Goal: Communication & Community: Ask a question

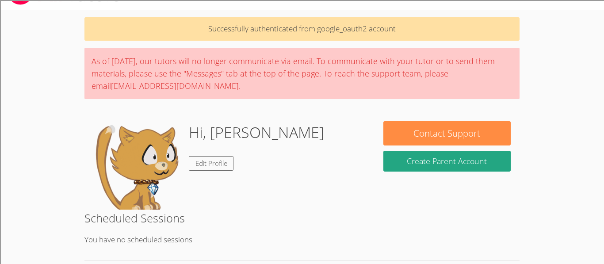
scroll to position [168, 0]
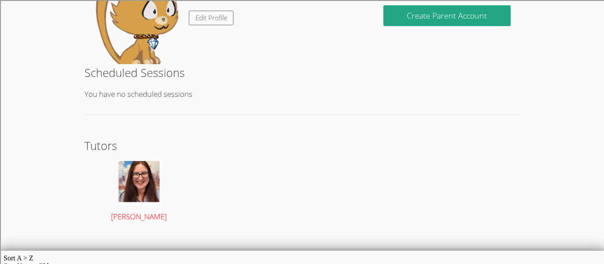
click at [126, 199] on img at bounding box center [139, 183] width 41 height 44
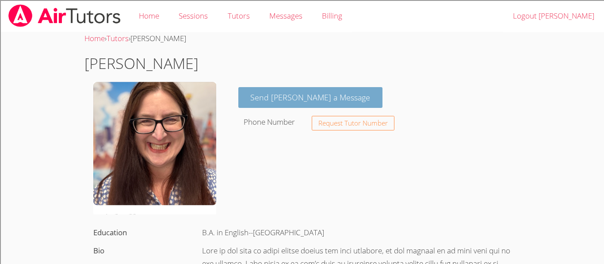
click at [265, 103] on link "Send [PERSON_NAME] a Message" at bounding box center [310, 97] width 145 height 21
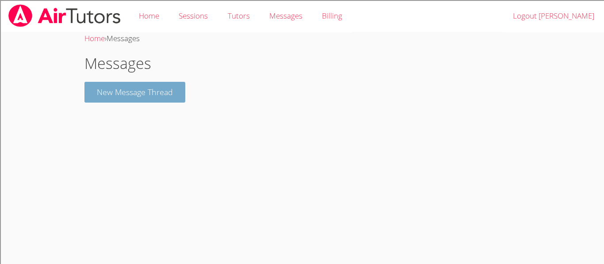
click at [176, 92] on button "New Message Thread" at bounding box center [134, 92] width 101 height 21
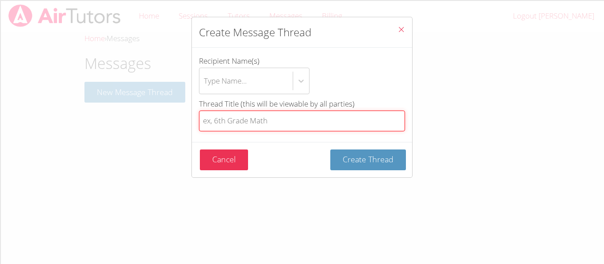
click at [258, 119] on input "Thread Title (this will be viewable by all parties)" at bounding box center [302, 121] width 206 height 21
